Goal: Task Accomplishment & Management: Use online tool/utility

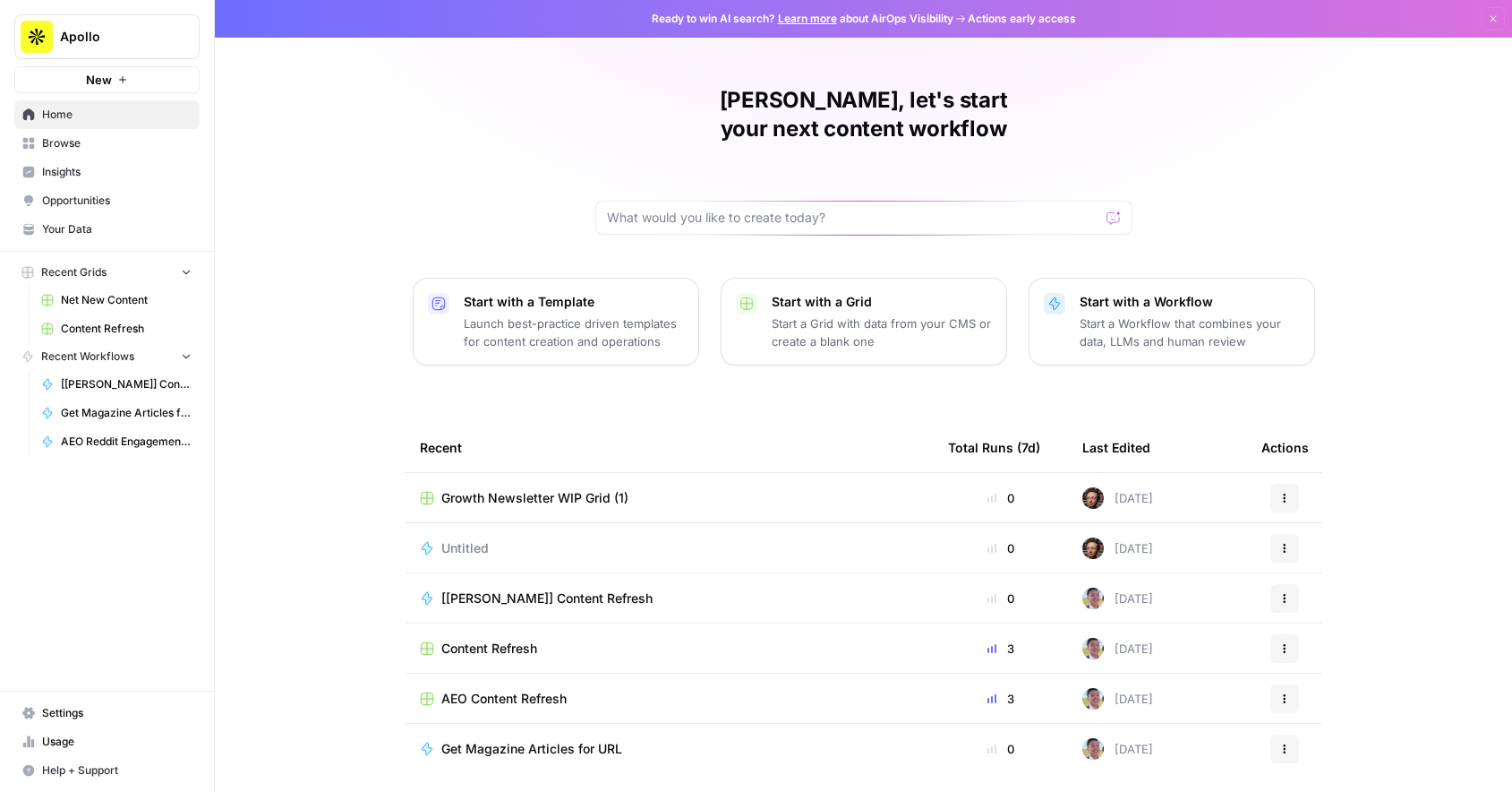
scroll to position [33, 0]
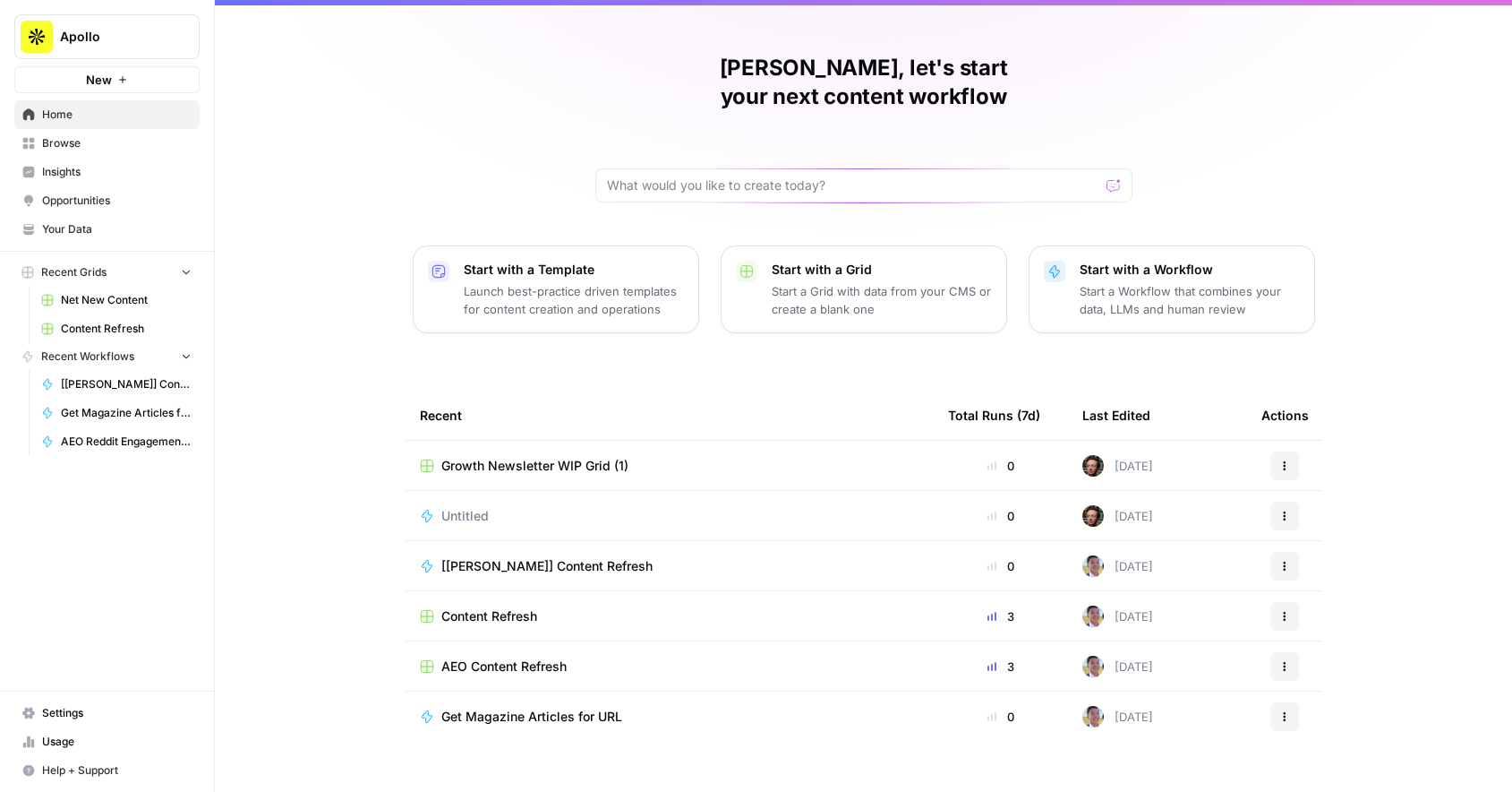
click at [715, 557] on div "[[PERSON_NAME]] Content Refresh" at bounding box center [669, 566] width 499 height 18
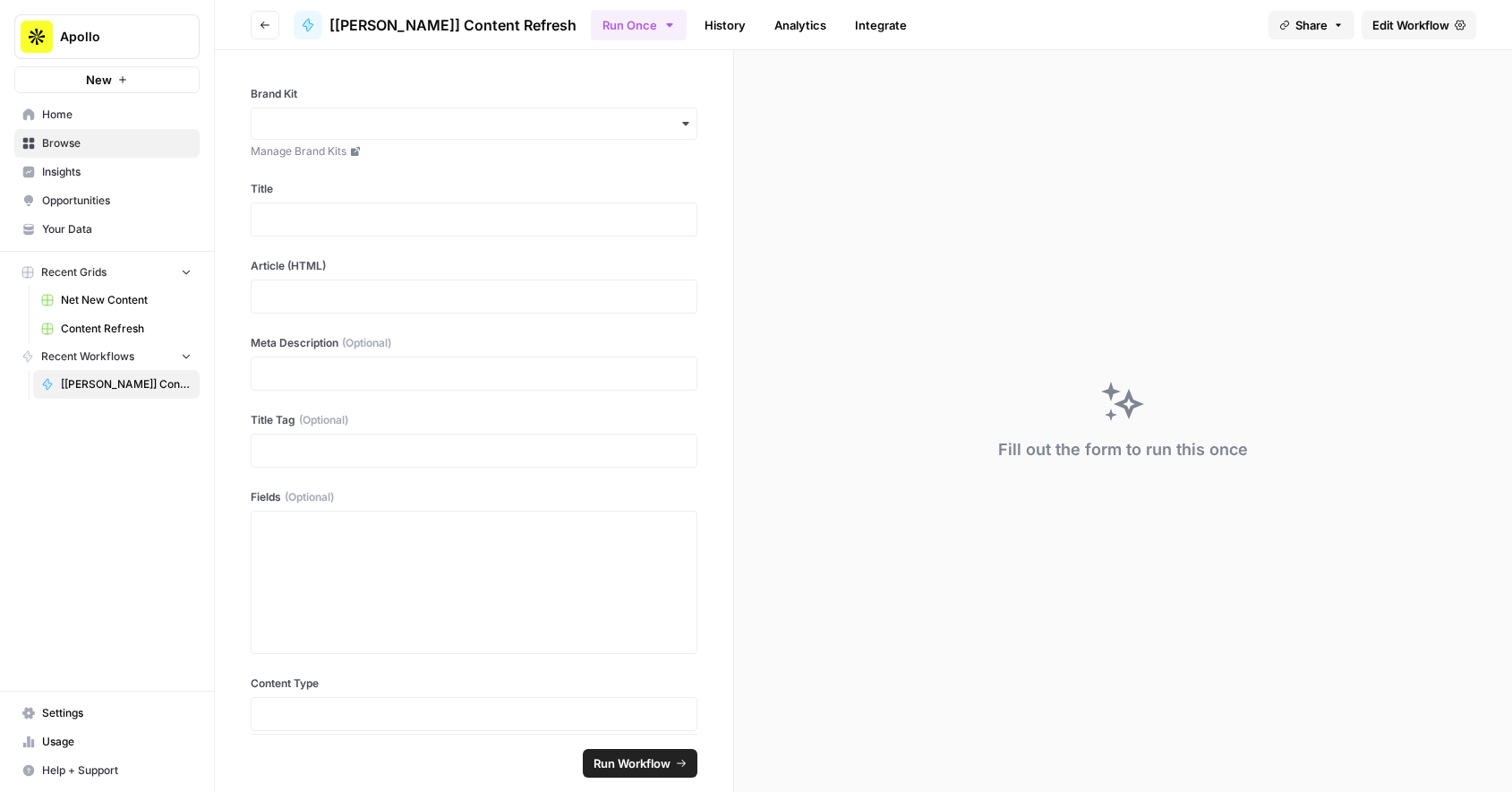
click at [61, 140] on span "Browse" at bounding box center [116, 143] width 149 height 16
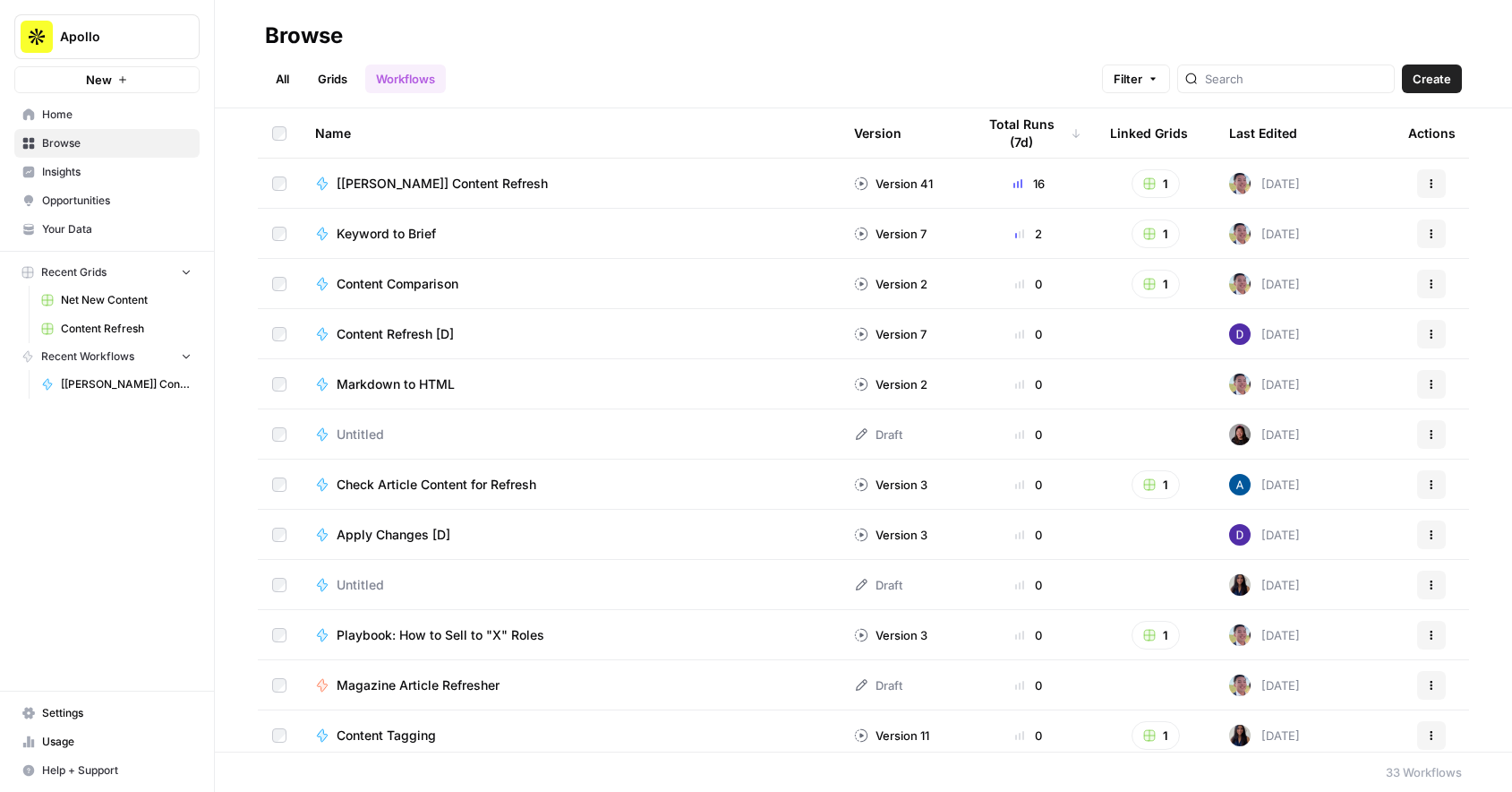
click at [93, 325] on span "Content Refresh" at bounding box center [126, 329] width 130 height 16
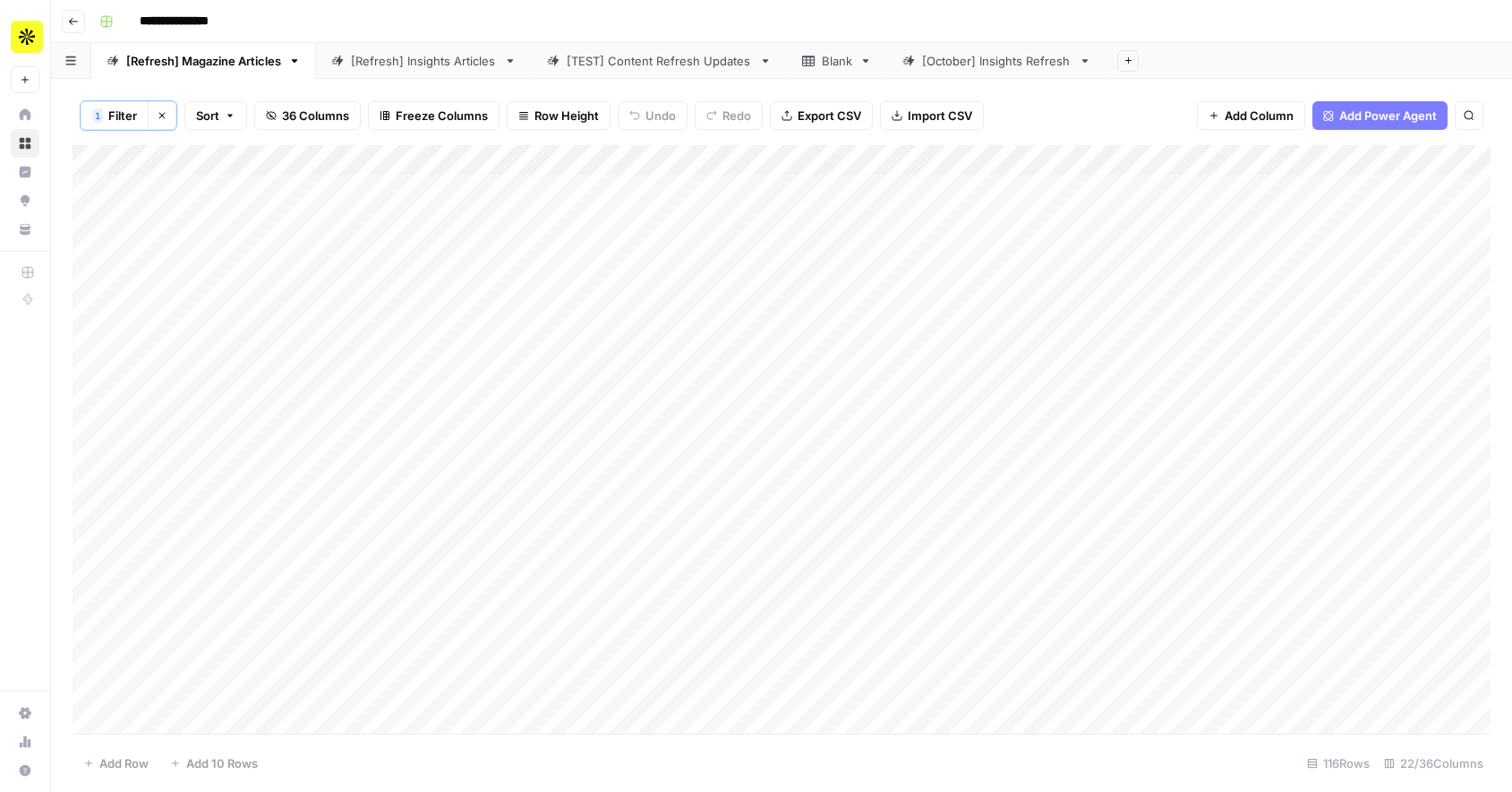
click at [266, 248] on div "Add Column" at bounding box center [781, 439] width 1417 height 589
click at [280, 246] on div "Add Column" at bounding box center [781, 439] width 1417 height 589
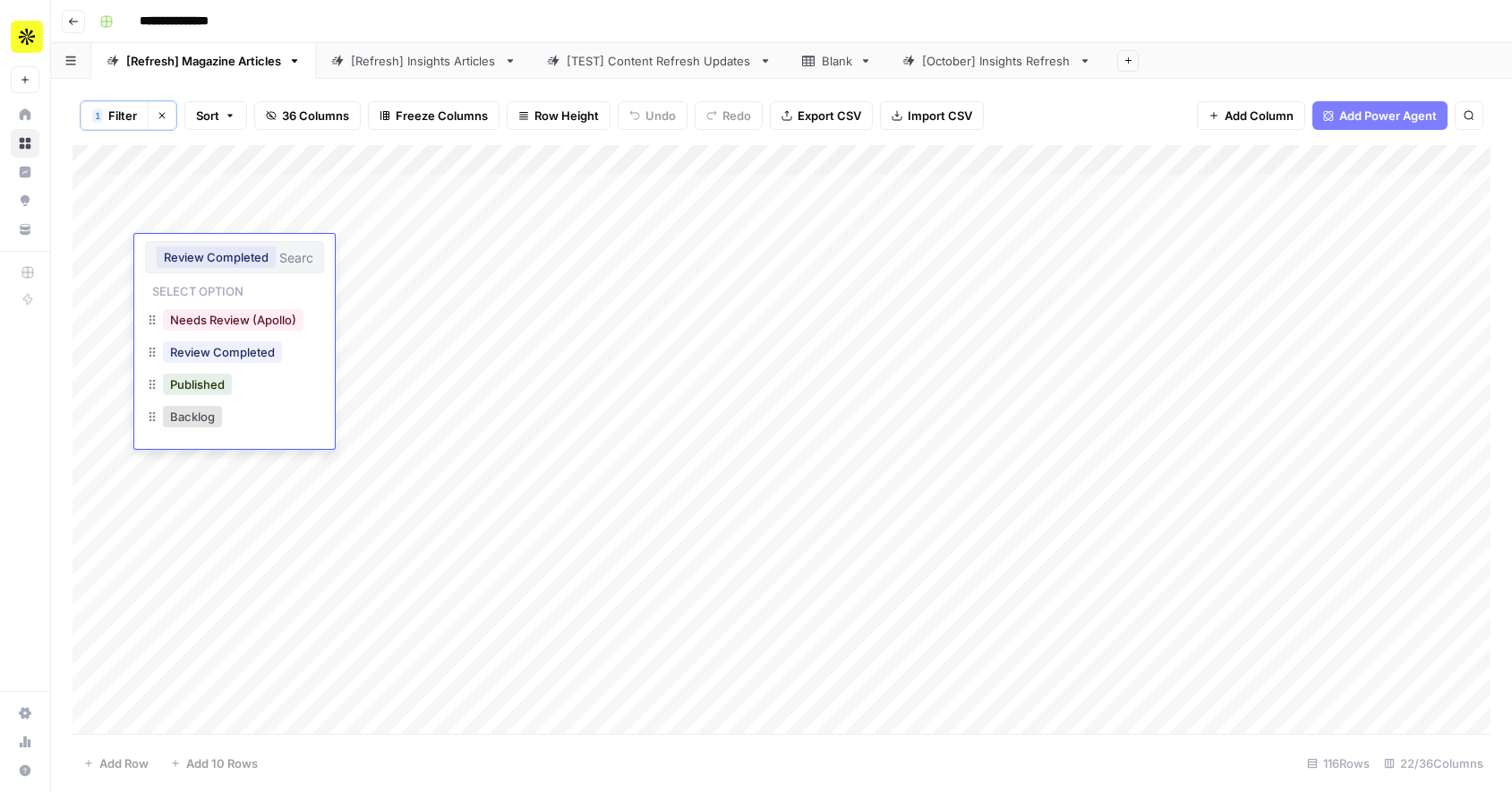
click at [239, 382] on div "Published" at bounding box center [234, 386] width 179 height 33
click at [239, 397] on div "Published" at bounding box center [234, 386] width 179 height 33
click at [194, 391] on button "Published" at bounding box center [197, 384] width 69 height 22
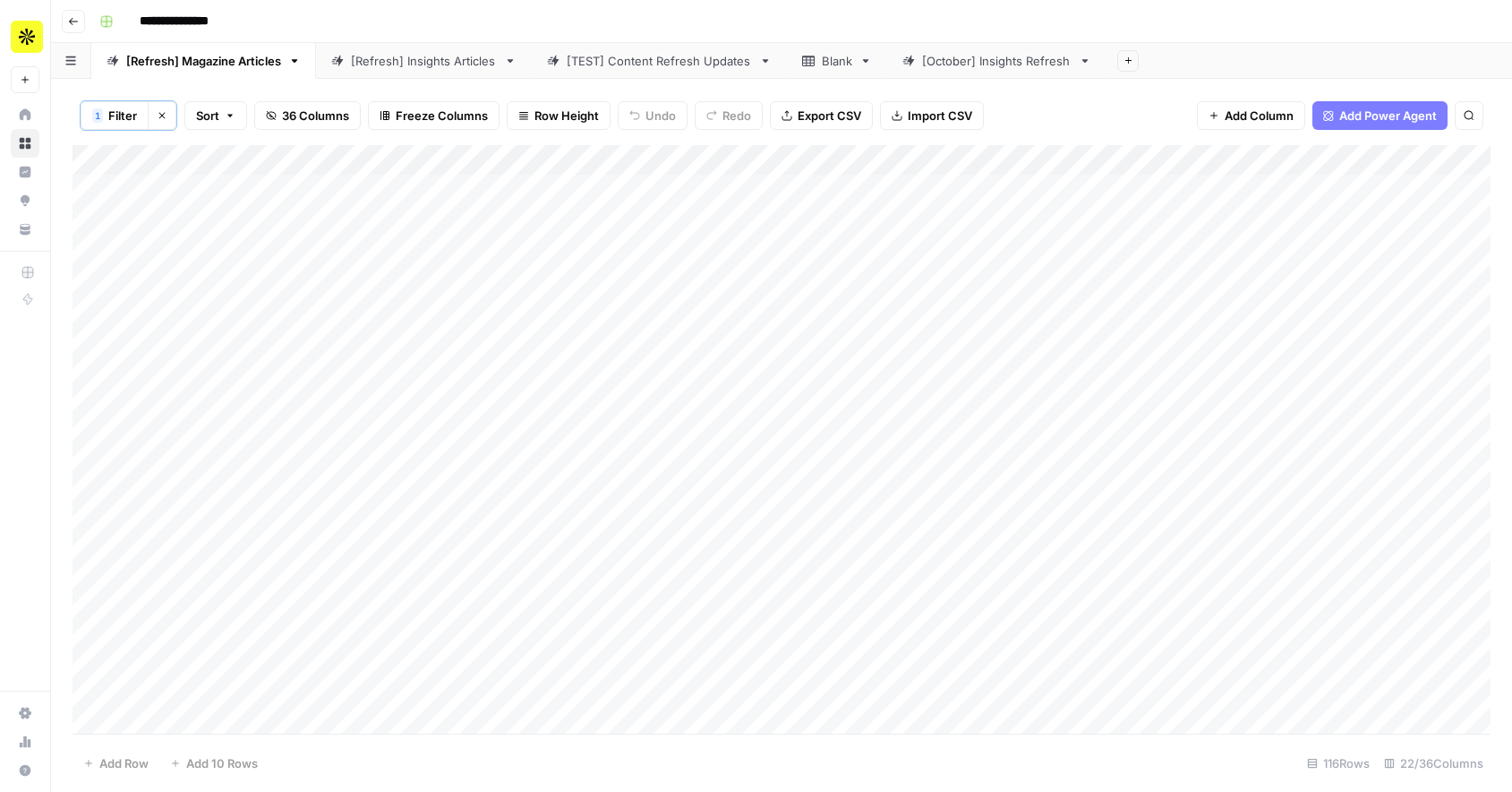
click at [245, 289] on div "Add Column" at bounding box center [781, 439] width 1417 height 589
click at [277, 284] on div "Add Column" at bounding box center [781, 439] width 1417 height 589
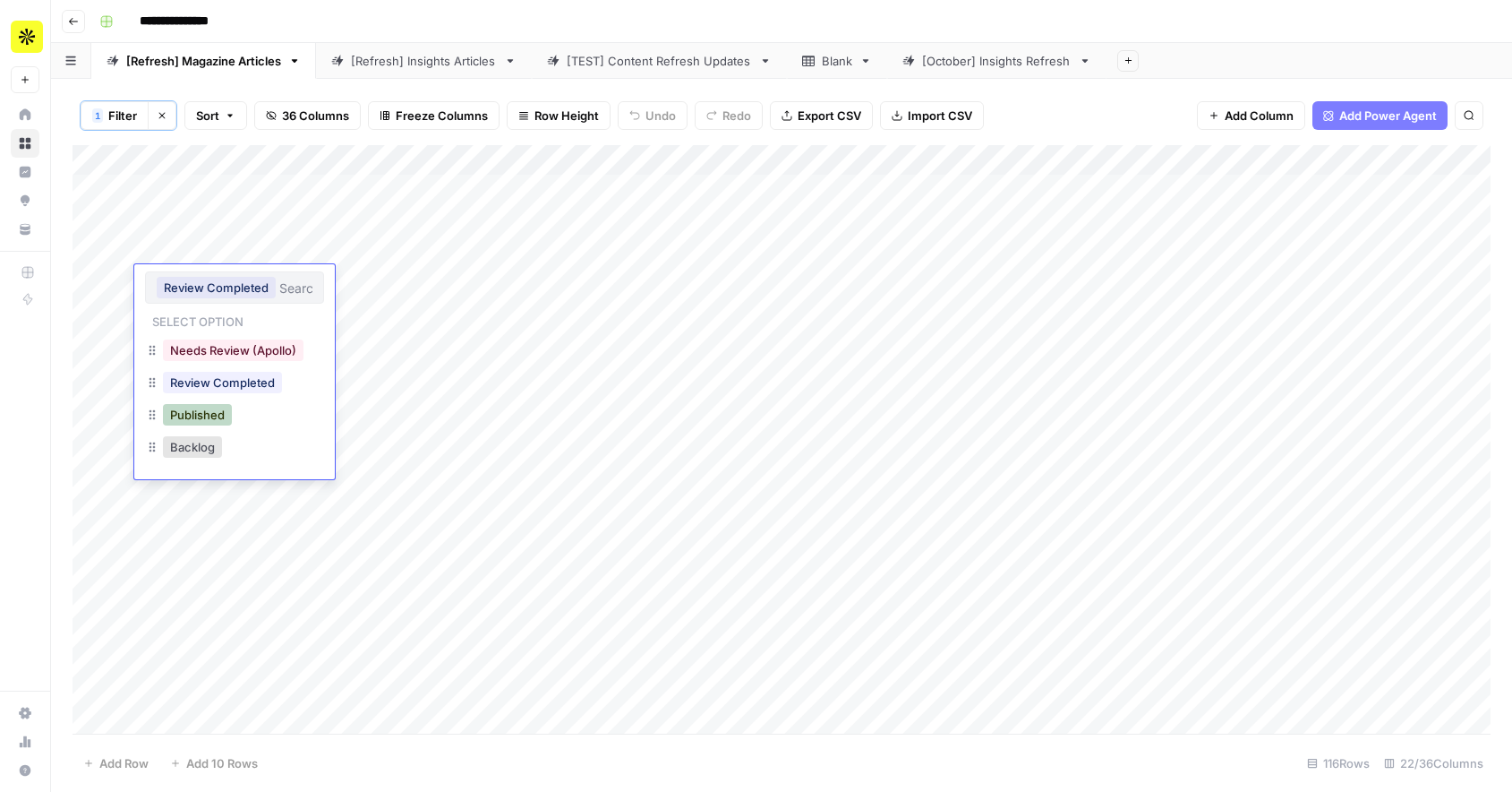
click at [192, 414] on button "Published" at bounding box center [197, 415] width 69 height 22
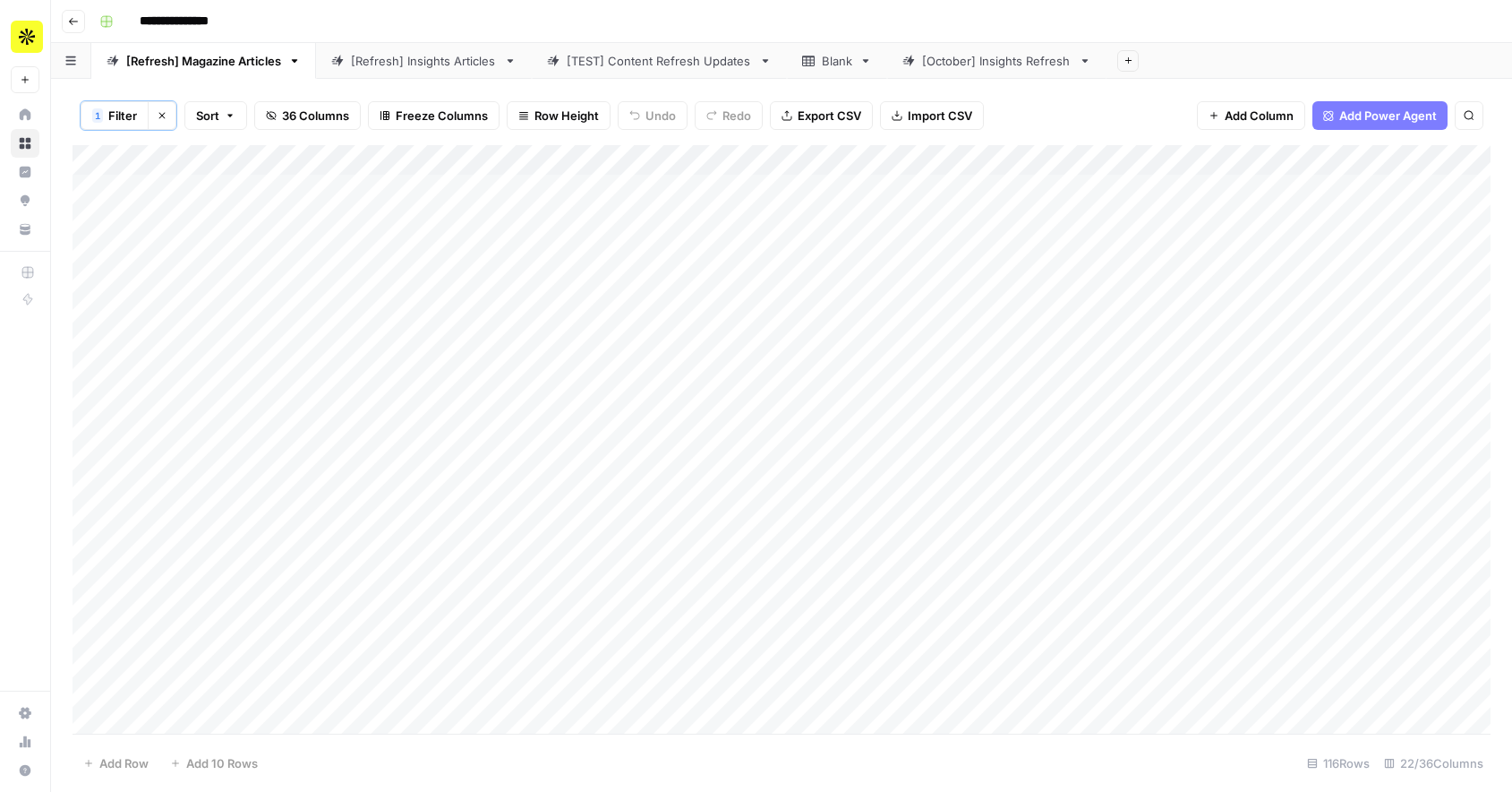
click at [247, 452] on div "Add Column" at bounding box center [781, 439] width 1417 height 589
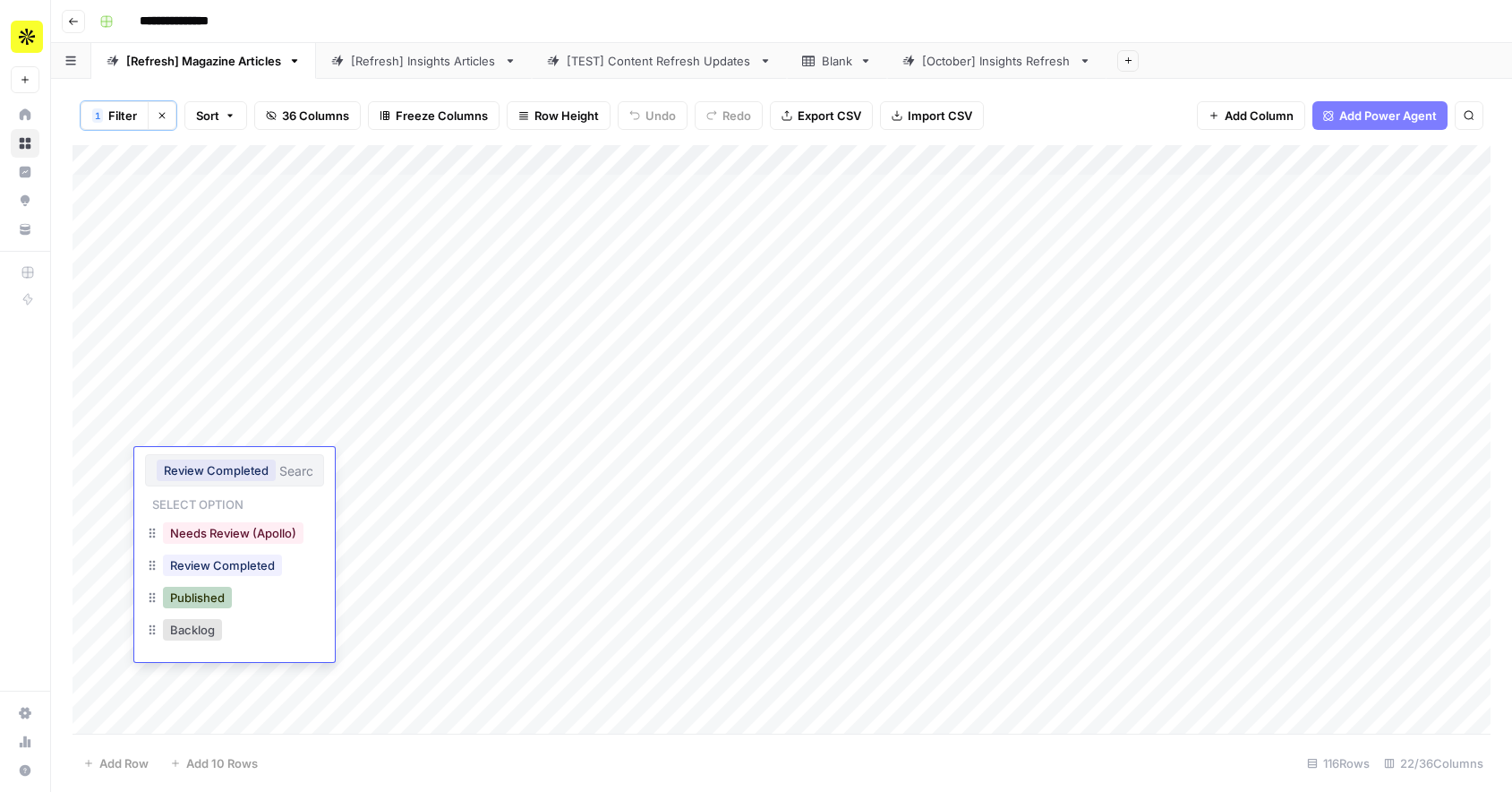
click at [196, 596] on button "Published" at bounding box center [197, 597] width 69 height 22
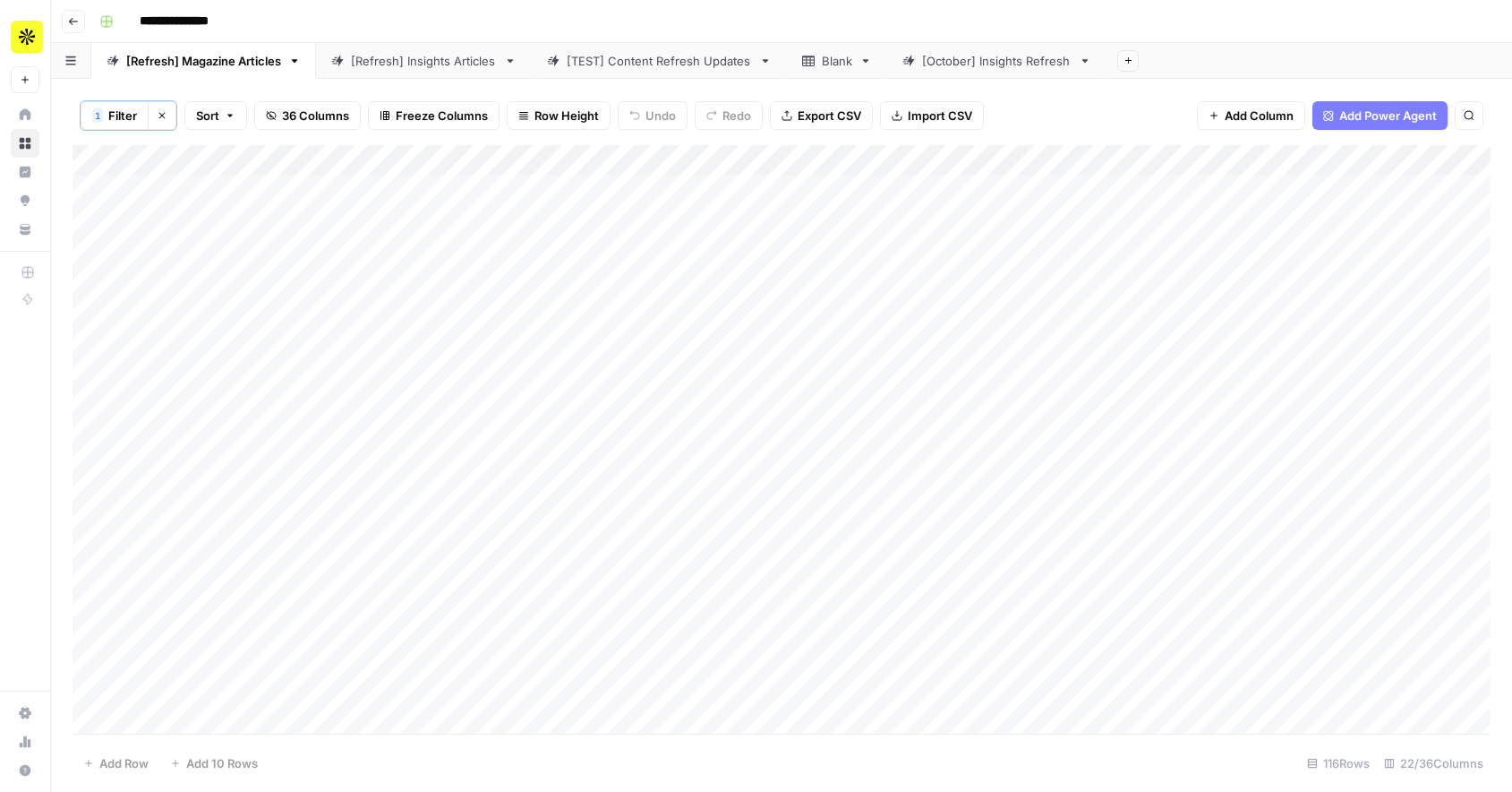
click at [280, 499] on div "Add Column" at bounding box center [781, 439] width 1417 height 589
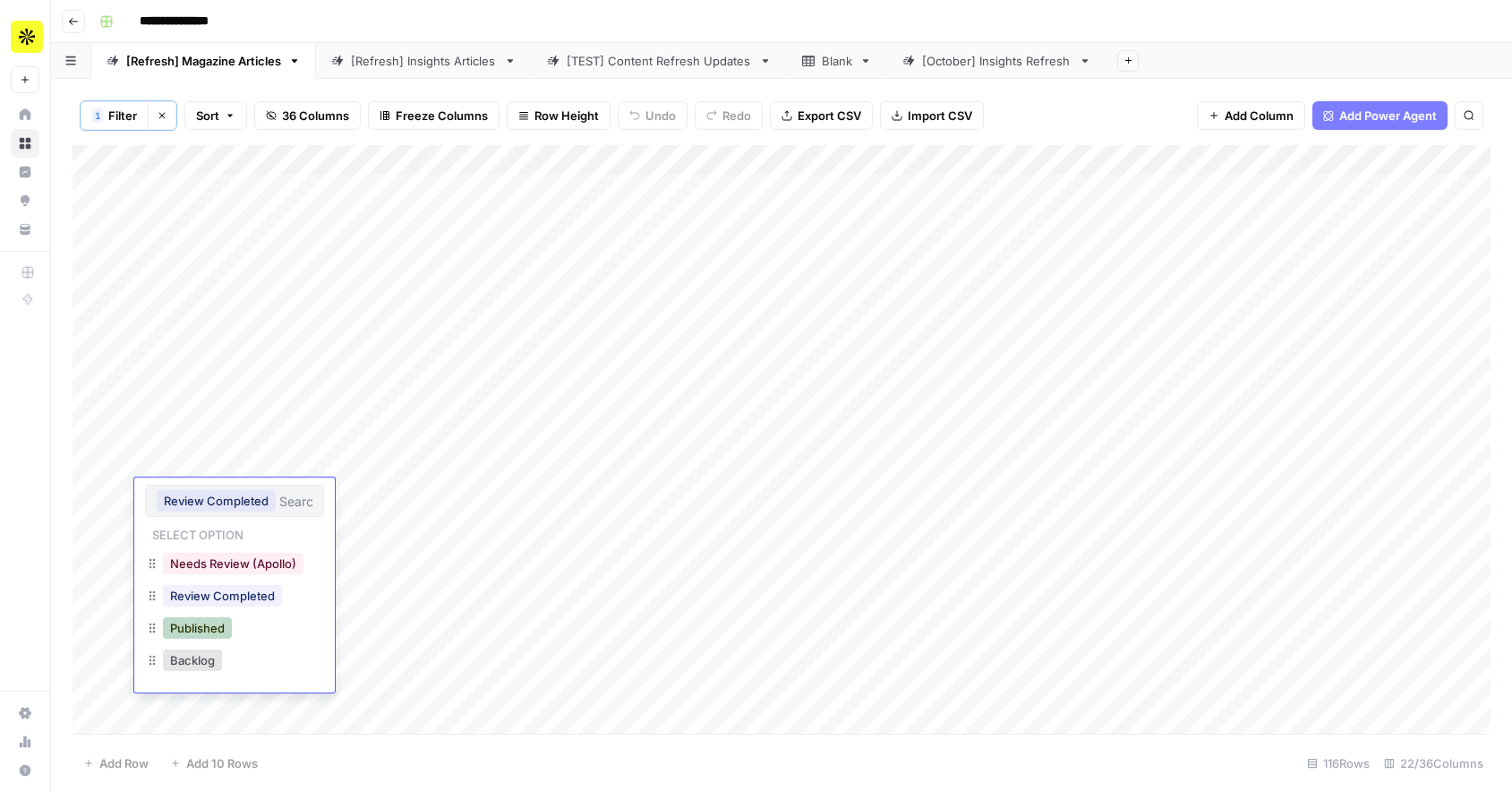
click at [186, 630] on button "Published" at bounding box center [197, 628] width 69 height 22
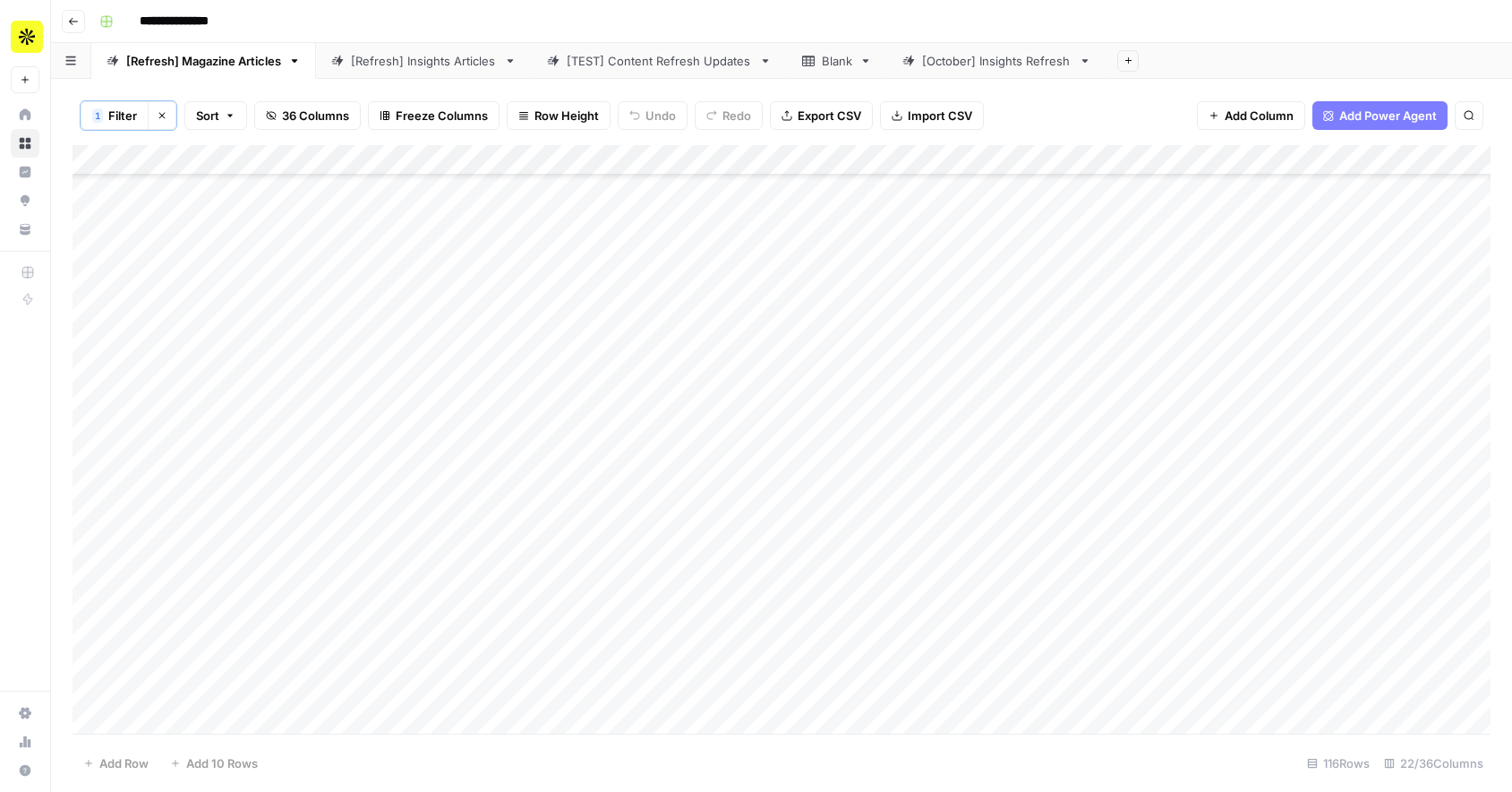
scroll to position [219, 0]
click at [236, 406] on div "Add Column" at bounding box center [781, 439] width 1417 height 589
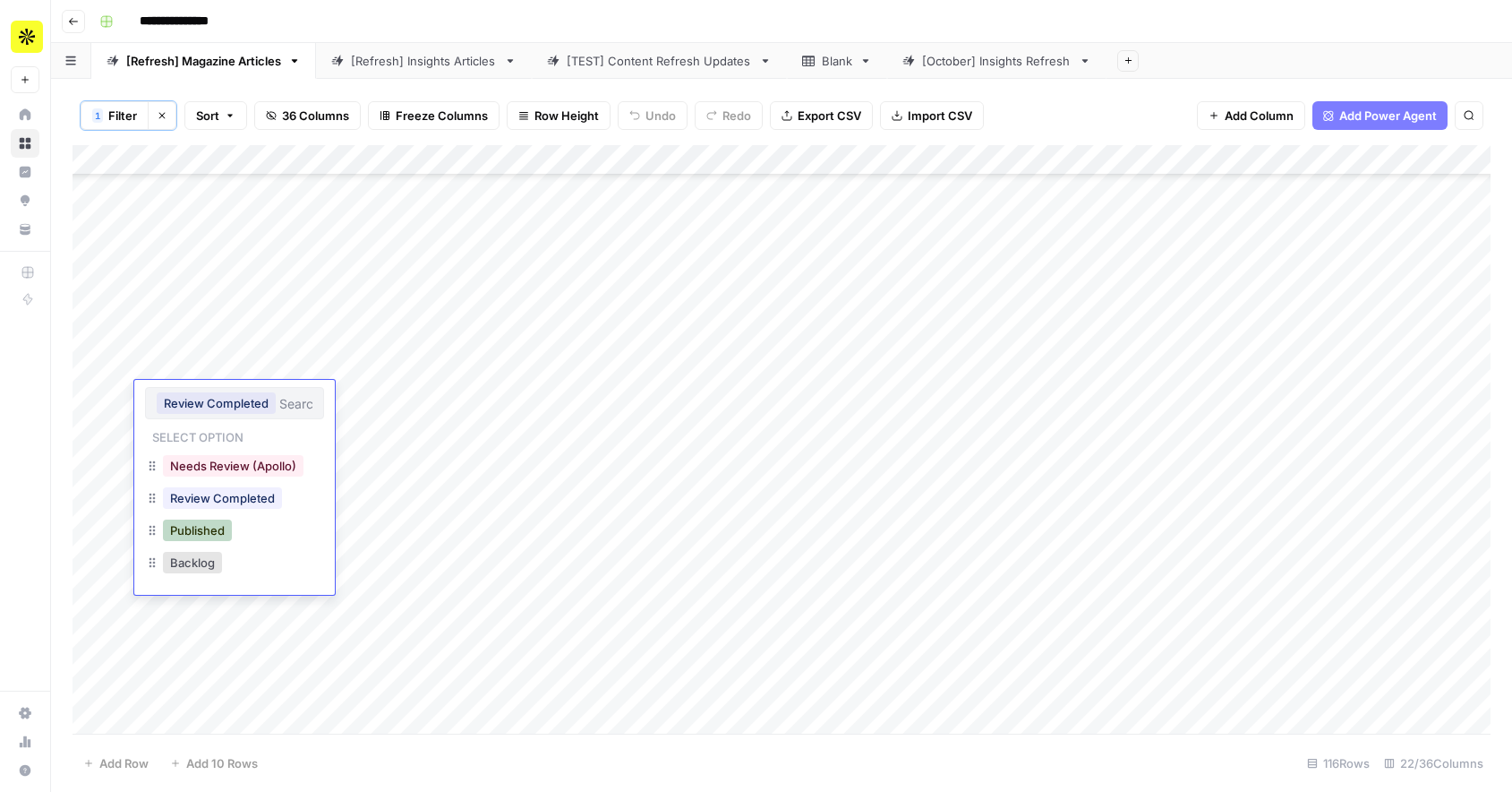
click at [176, 537] on button "Published" at bounding box center [197, 530] width 69 height 22
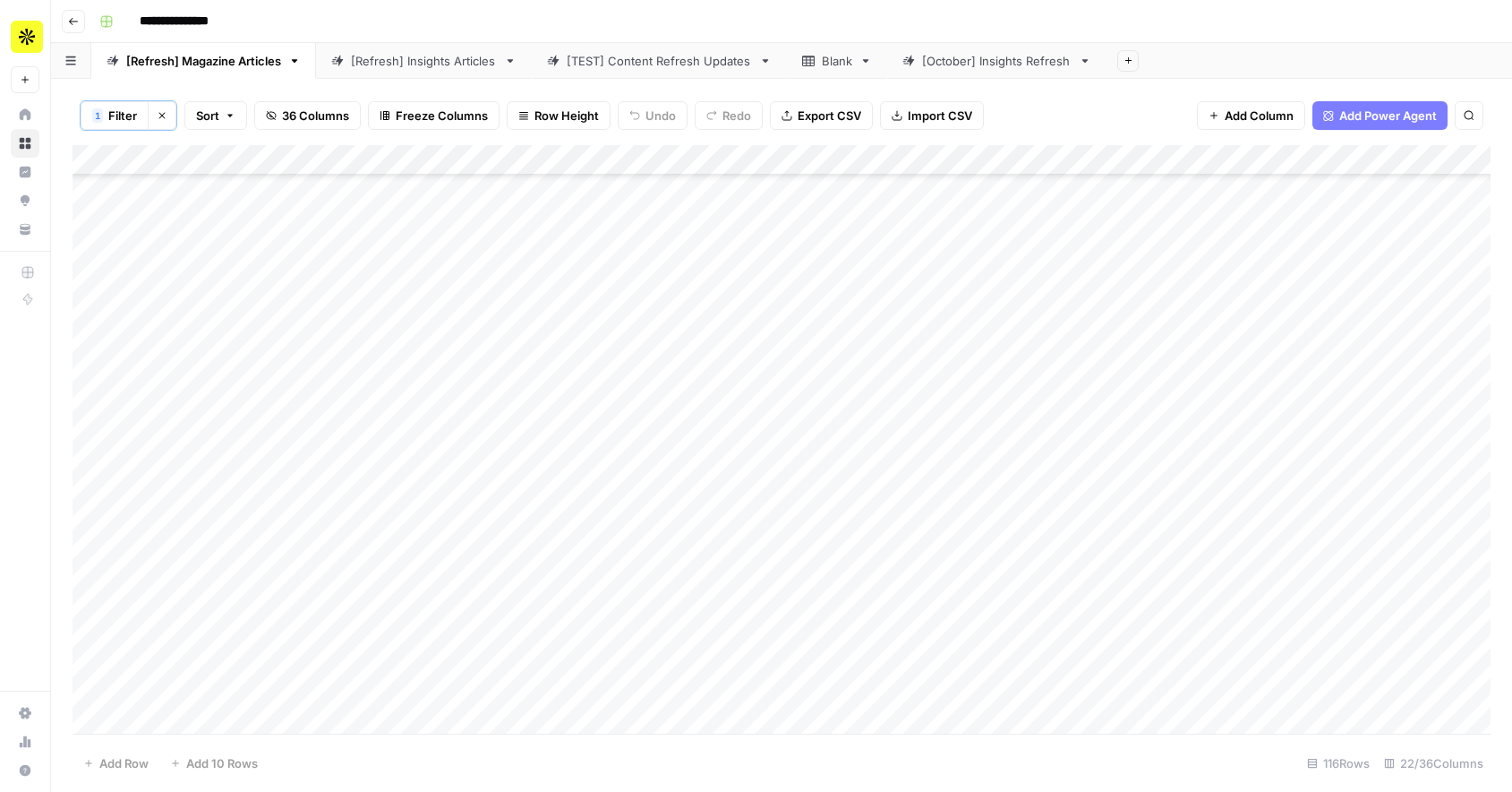
click at [382, 72] on link "[Refresh] Insights Articles" at bounding box center [423, 61] width 216 height 36
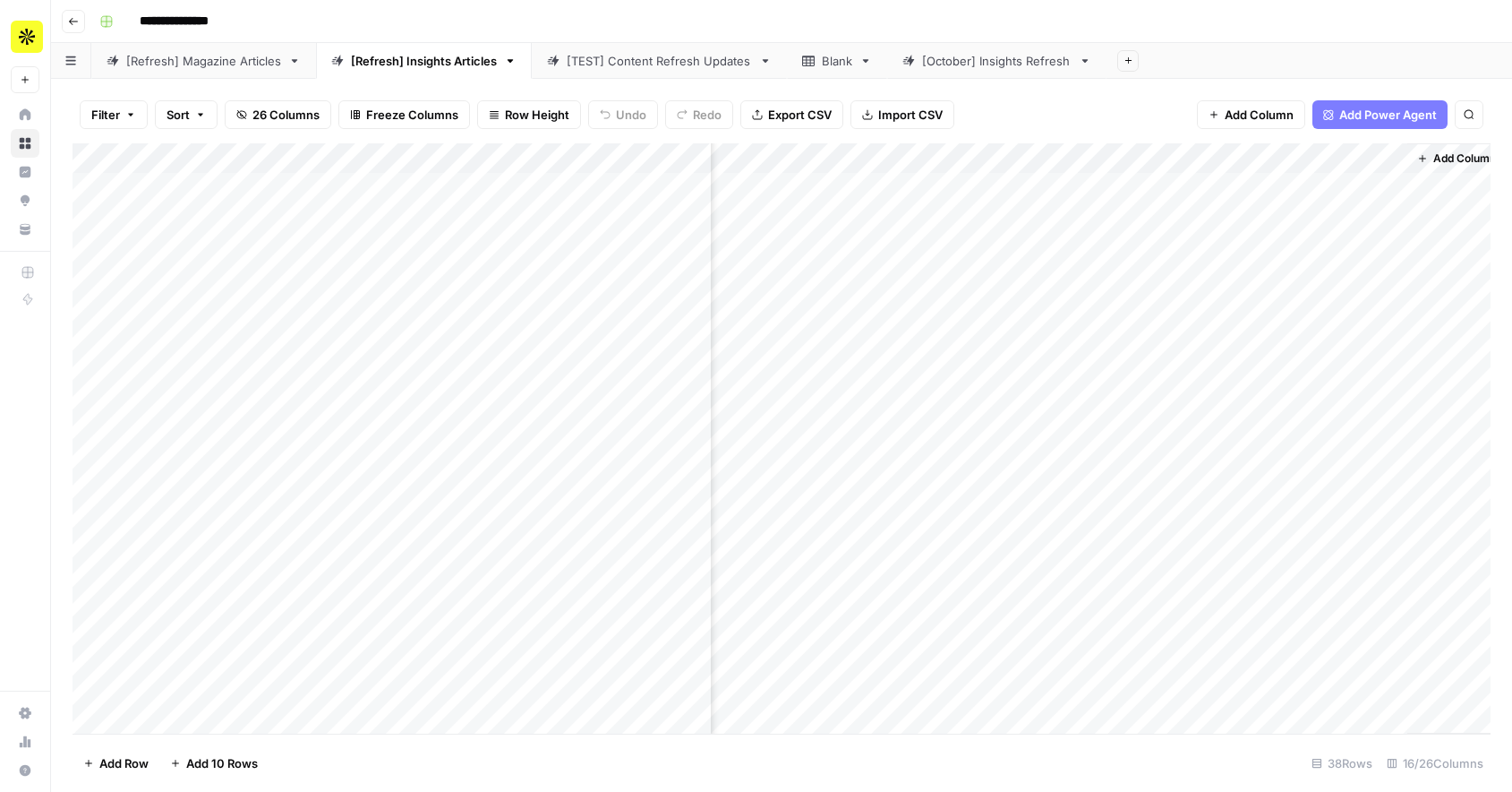
scroll to position [0, 1811]
click at [993, 56] on div "[October] Insights Refresh" at bounding box center [996, 61] width 149 height 18
click at [1177, 193] on div "Add Column" at bounding box center [781, 438] width 1417 height 591
